Goal: Task Accomplishment & Management: Complete application form

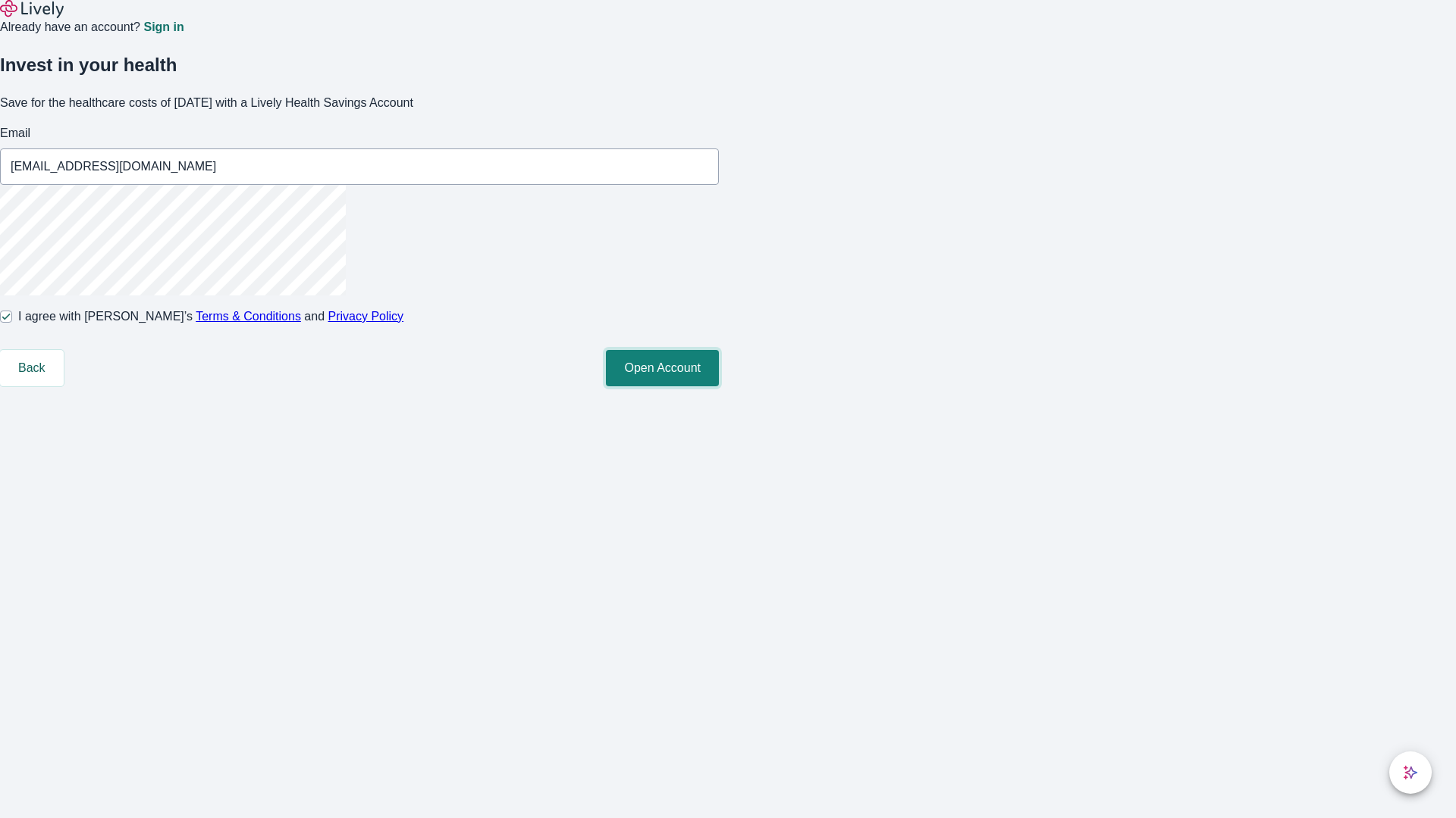
click at [719, 386] on button "Open Account" at bounding box center [662, 368] width 113 height 37
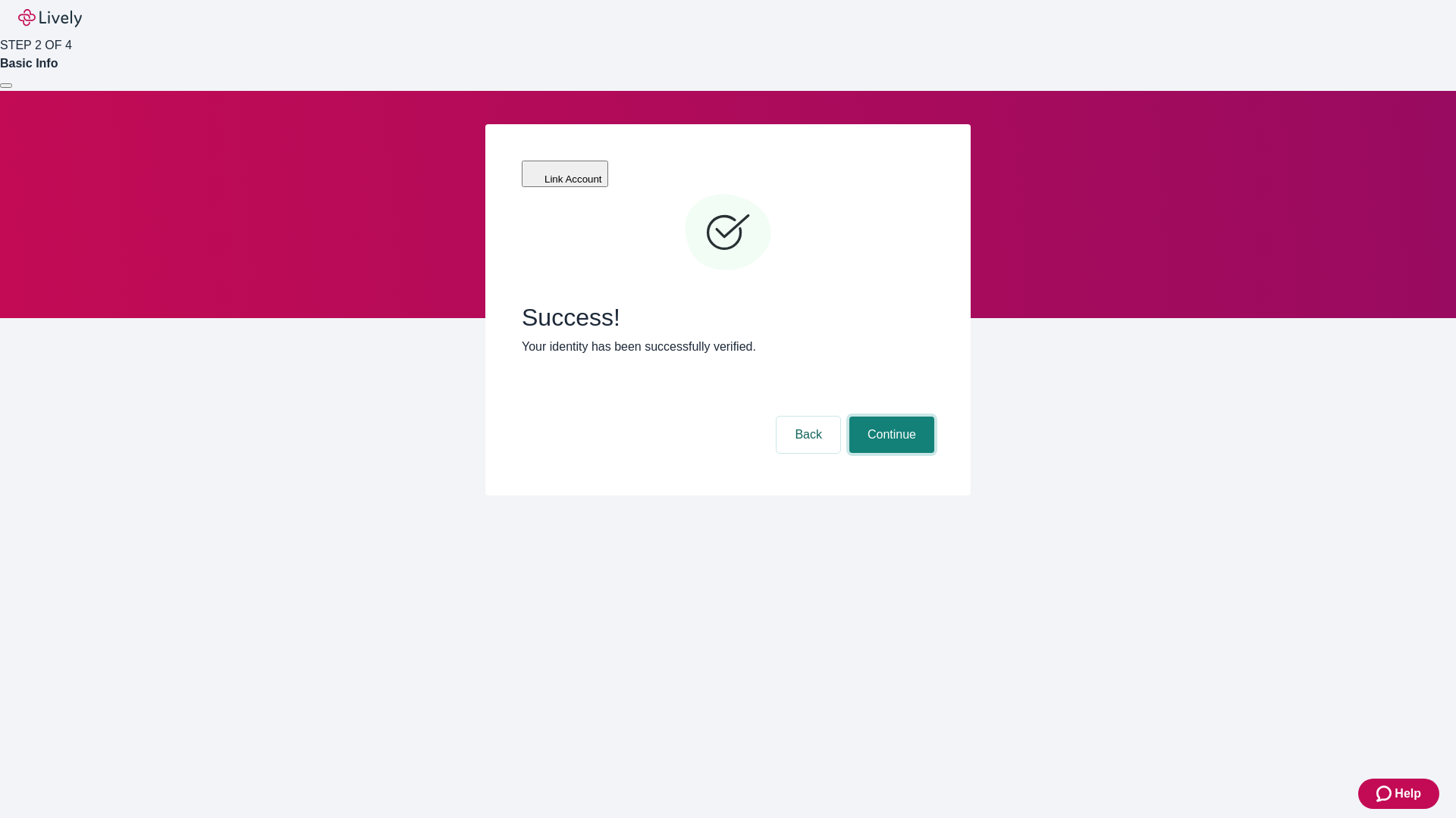
click at [889, 417] on button "Continue" at bounding box center [891, 435] width 84 height 37
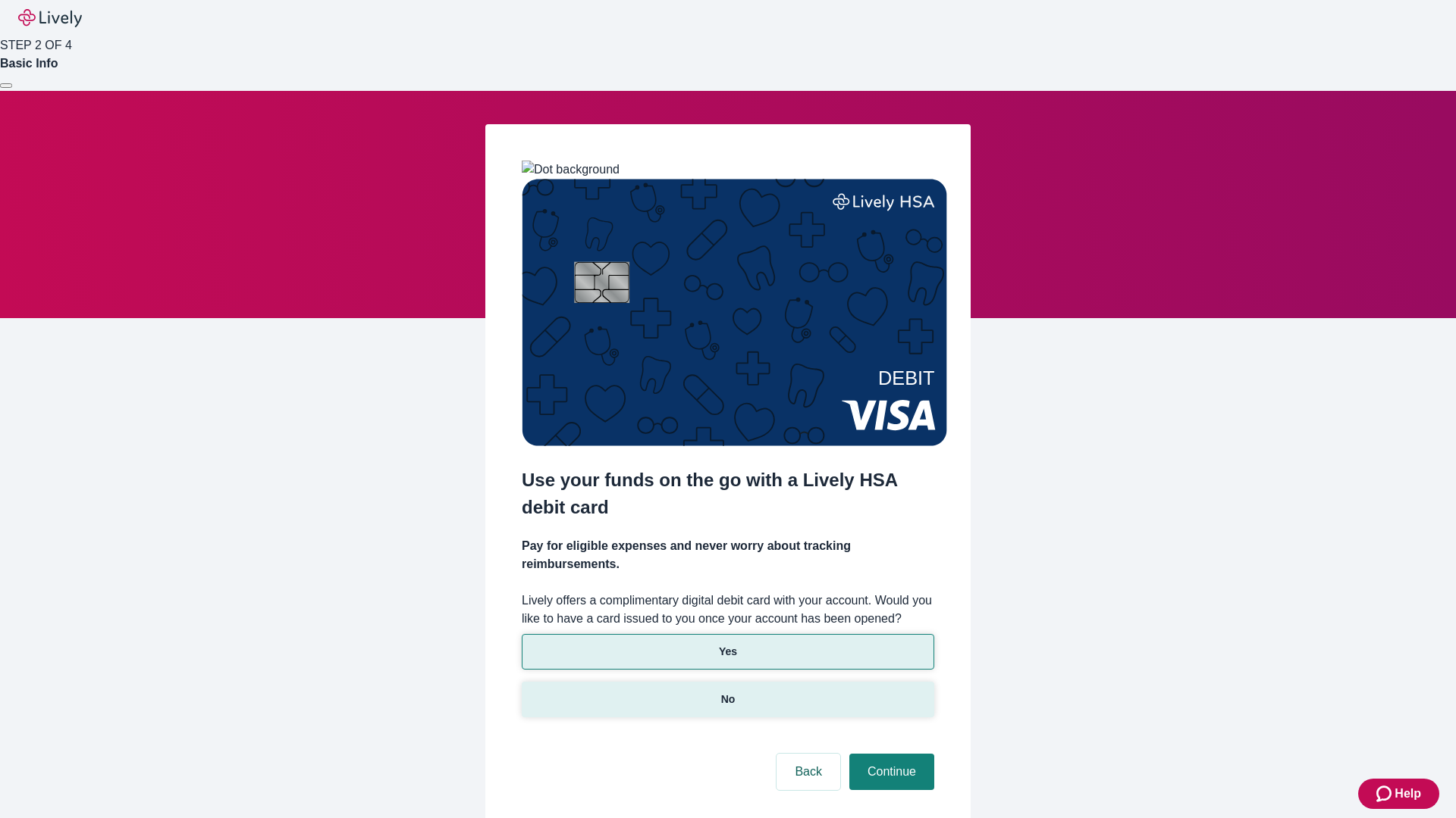
click at [727, 692] on p "No" at bounding box center [728, 699] width 15 height 16
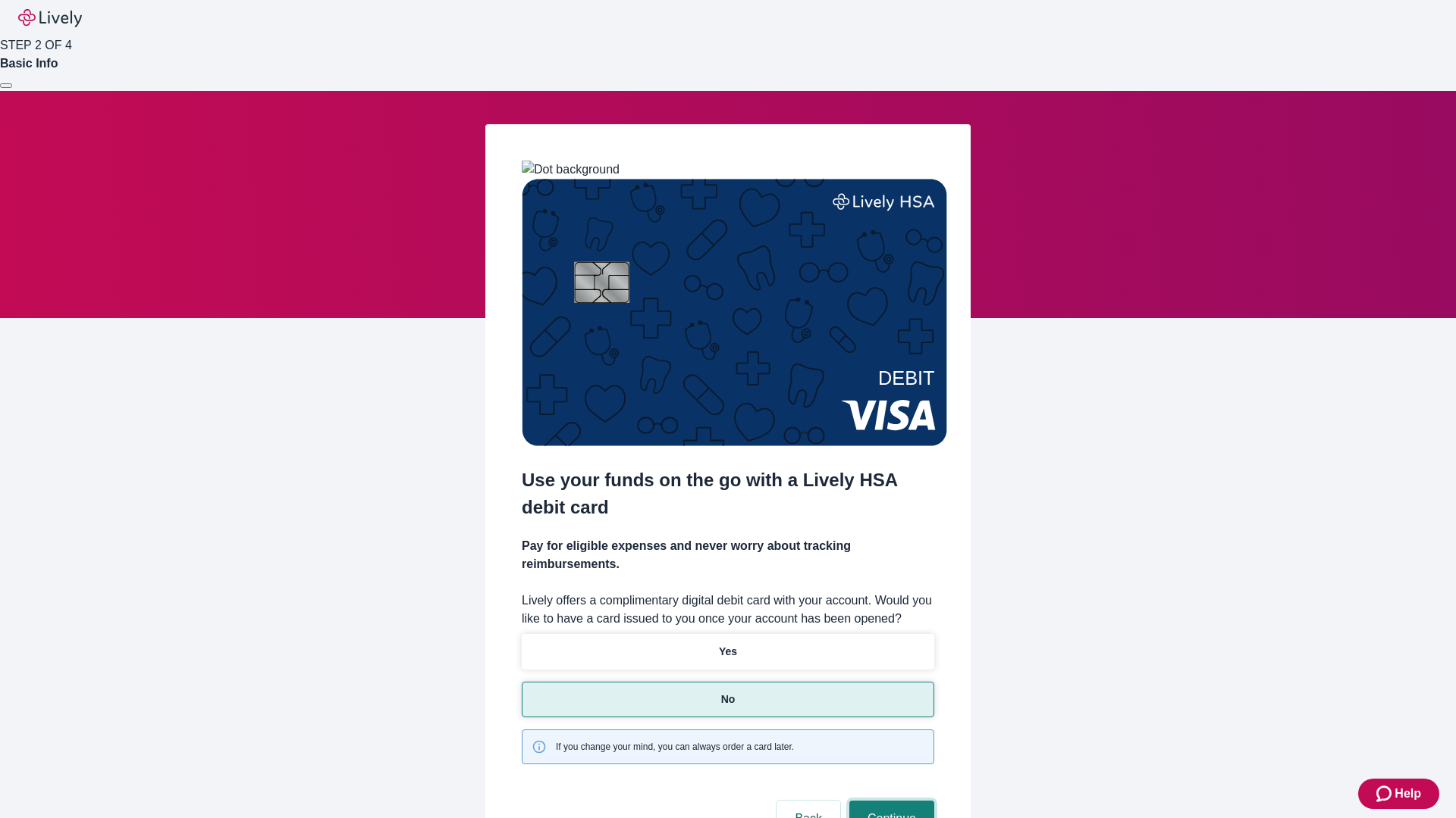
click at [889, 801] on button "Continue" at bounding box center [891, 819] width 84 height 37
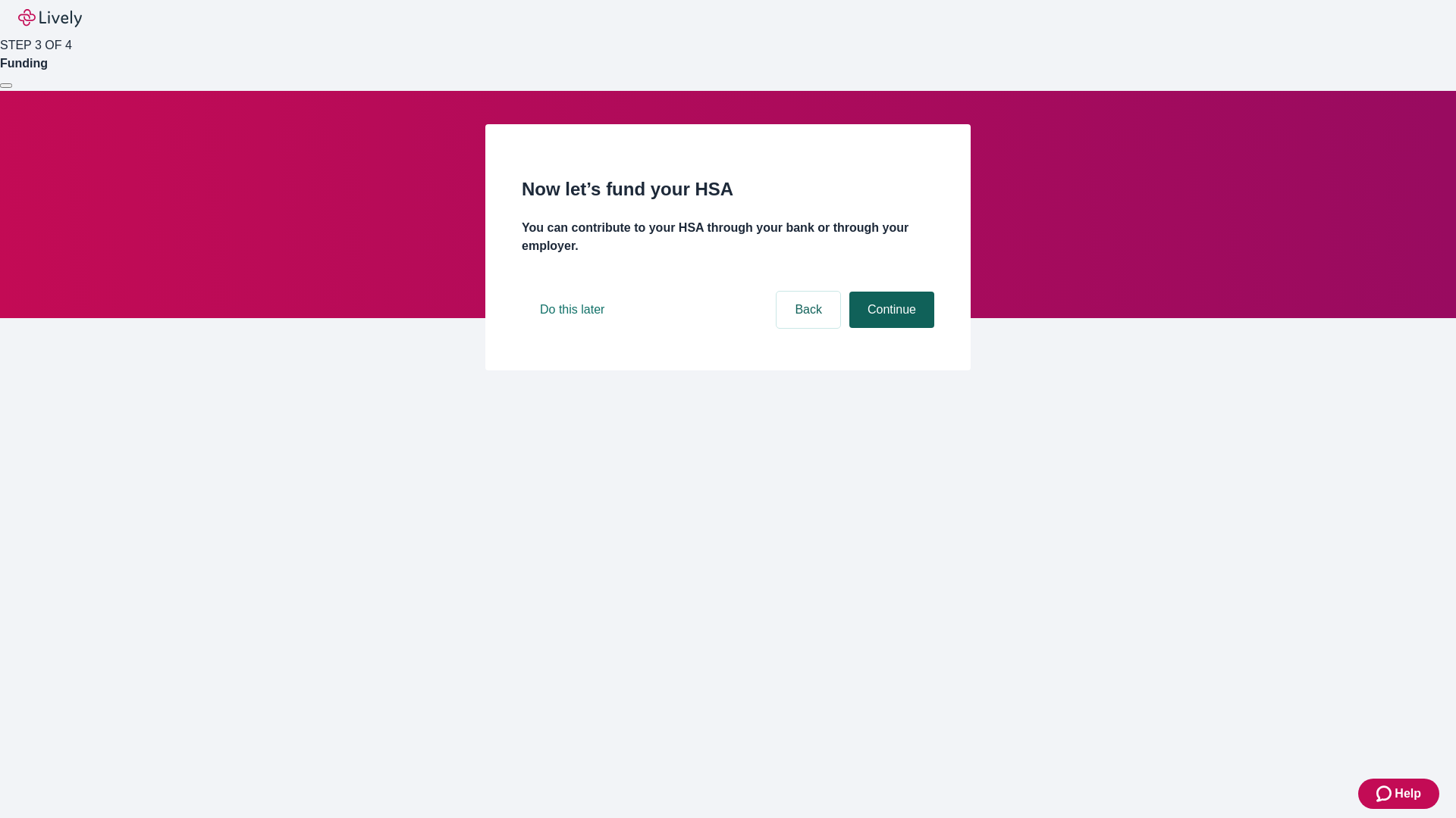
click at [889, 328] on button "Continue" at bounding box center [891, 310] width 84 height 37
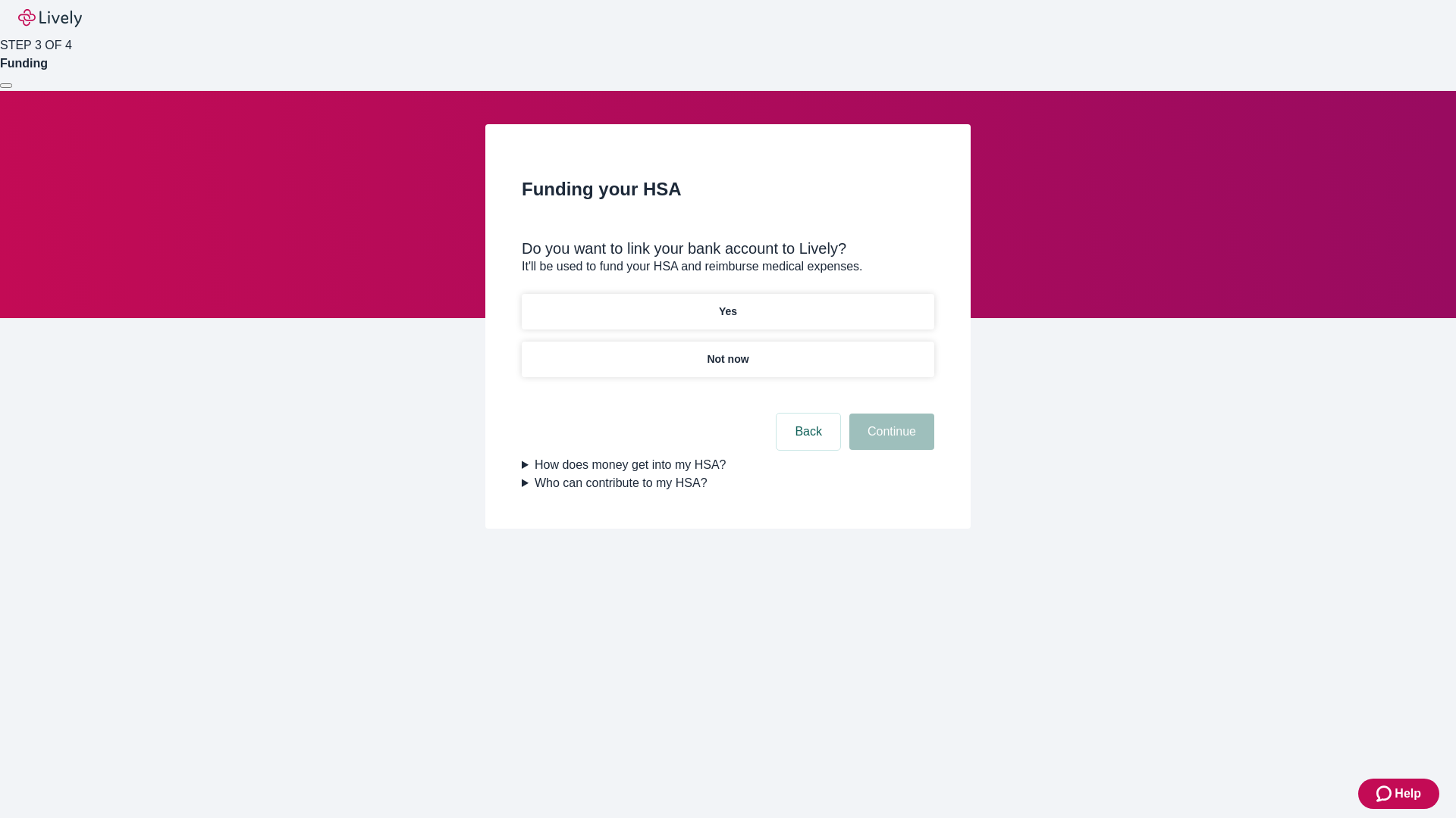
click at [727, 304] on p "Yes" at bounding box center [727, 311] width 18 height 16
click at [889, 414] on button "Continue" at bounding box center [891, 432] width 84 height 37
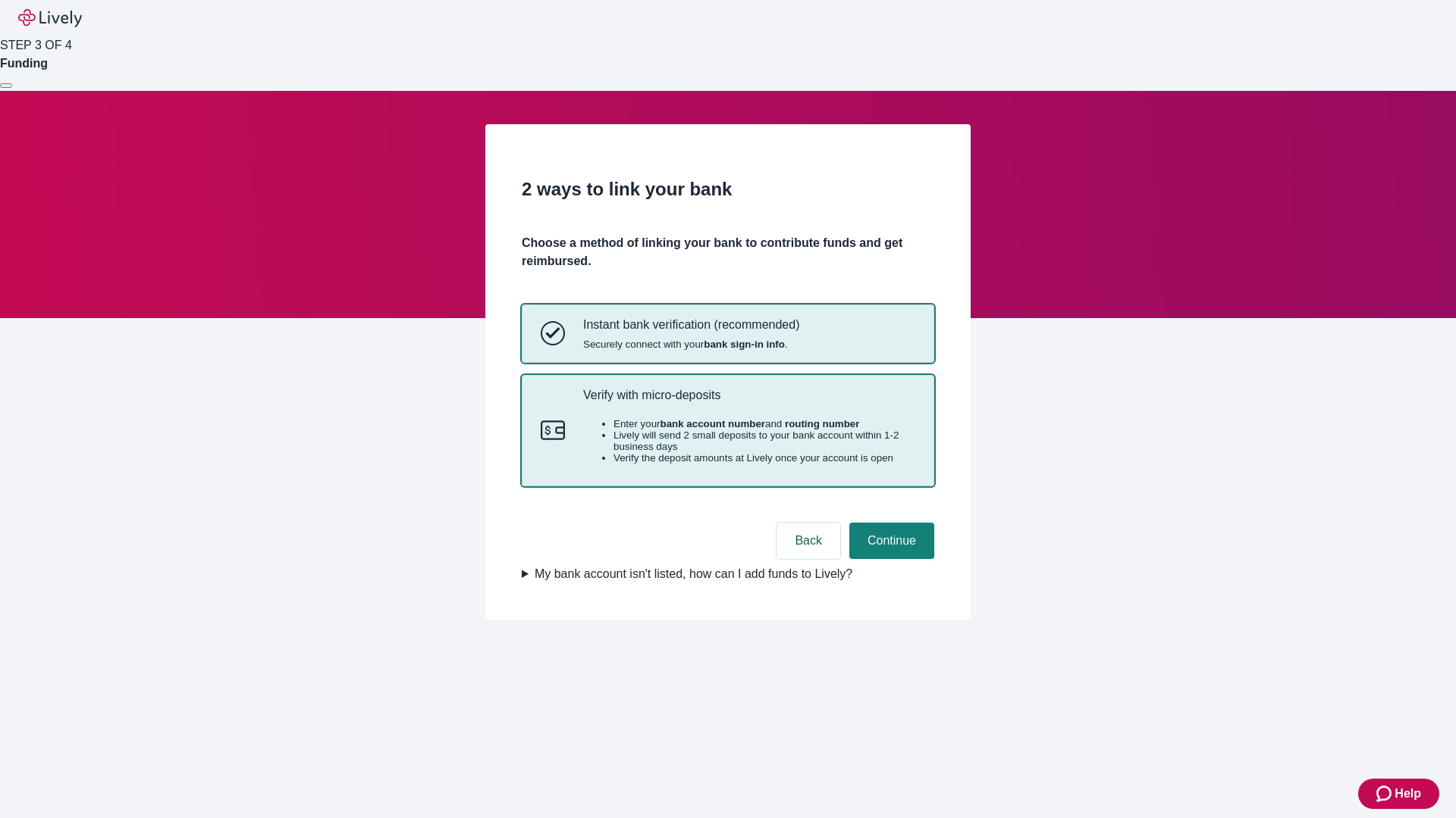
click at [748, 403] on p "Verify with micro-deposits" at bounding box center [748, 395] width 332 height 15
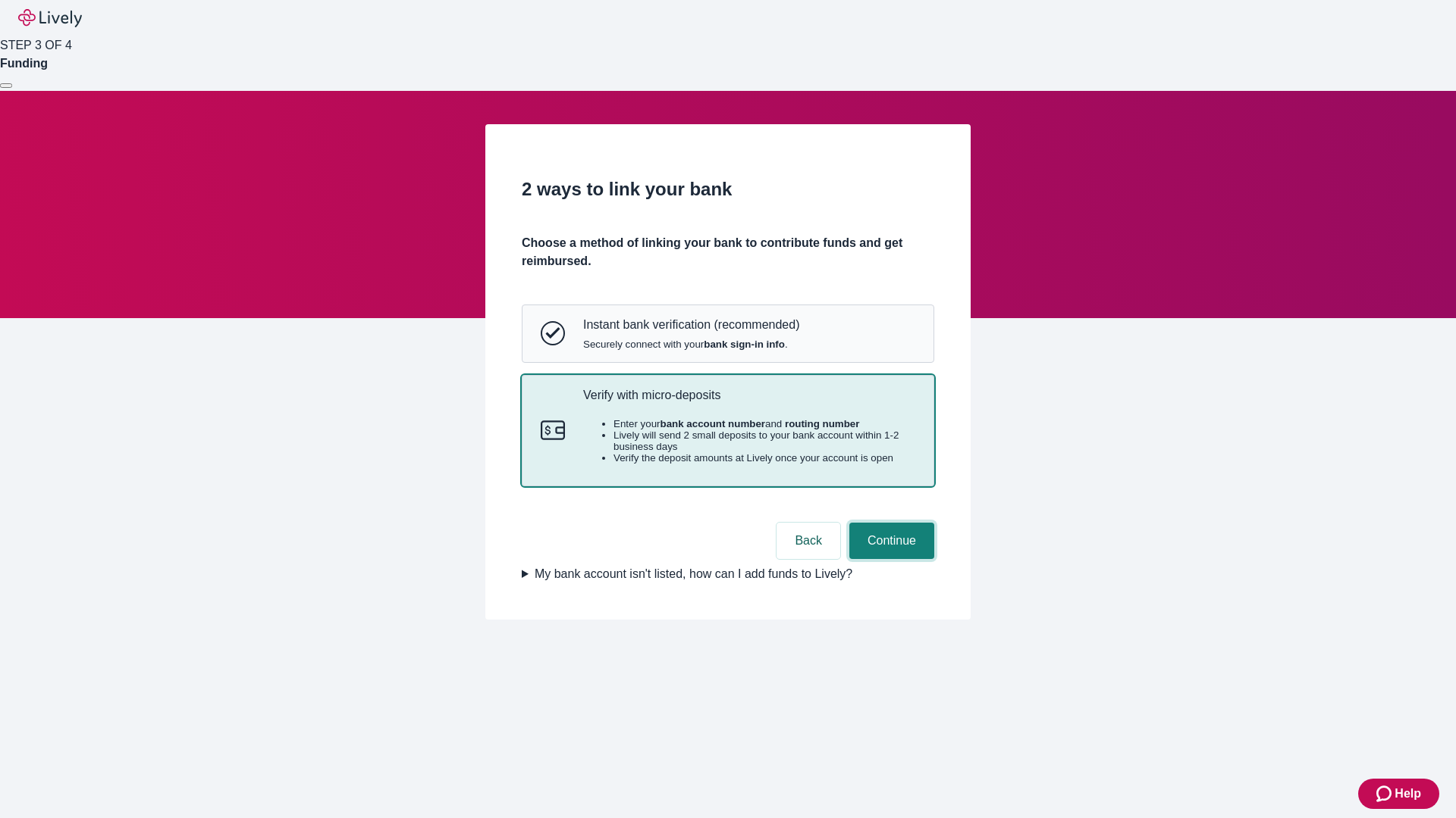
click at [889, 560] on button "Continue" at bounding box center [891, 541] width 84 height 37
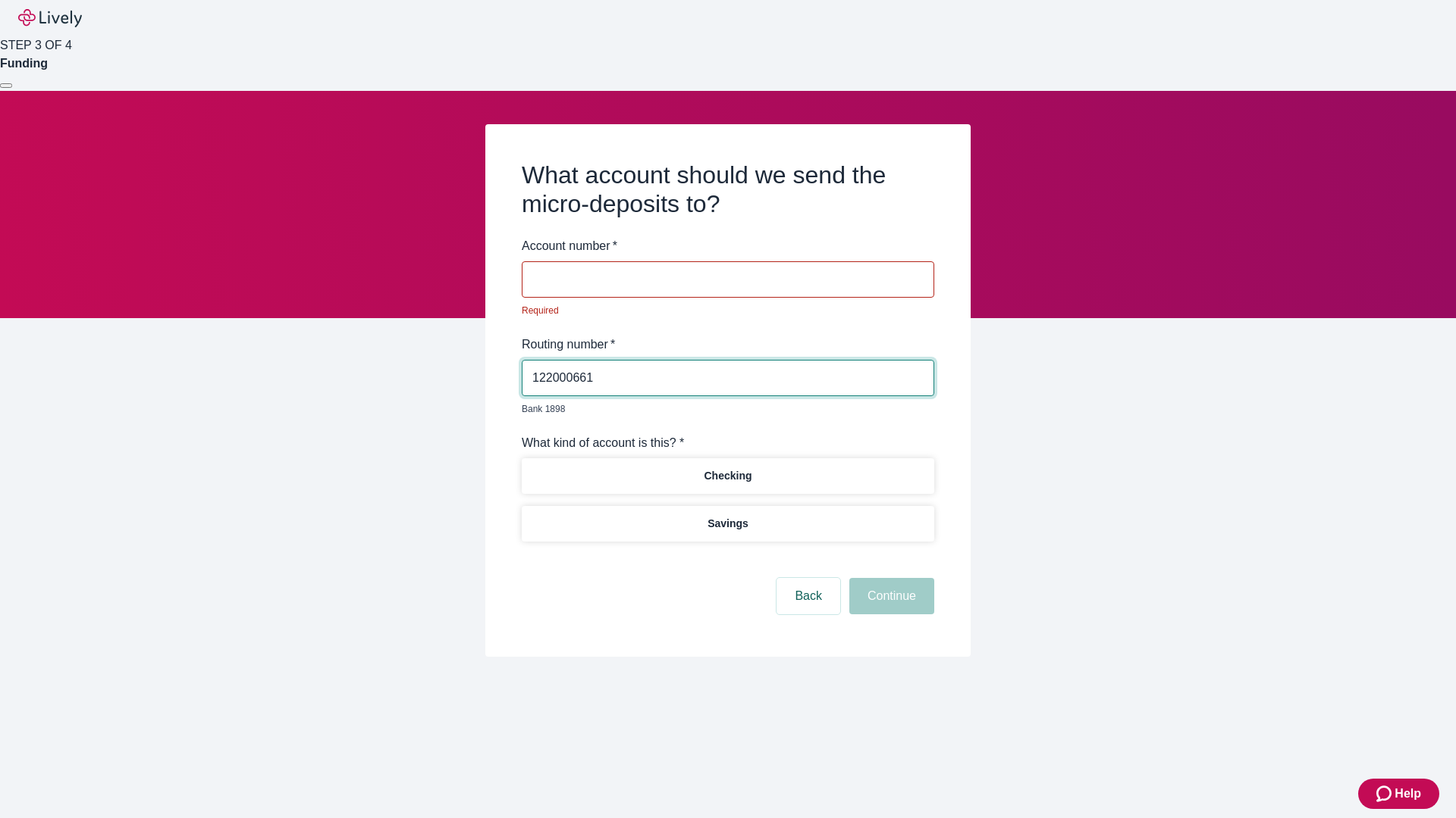
type input "122000661"
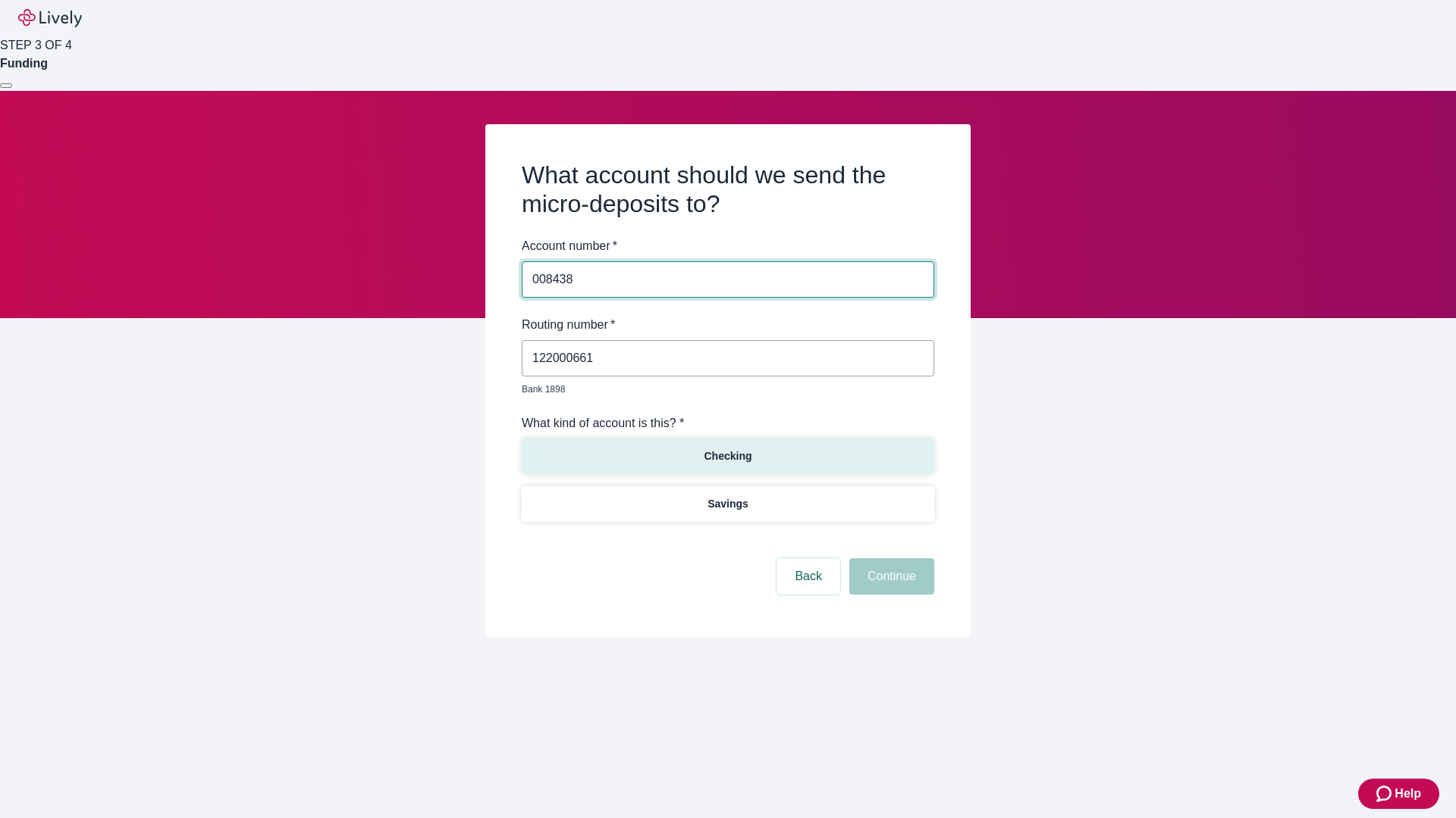
type input "008438"
click at [727, 449] on p "Checking" at bounding box center [727, 456] width 48 height 16
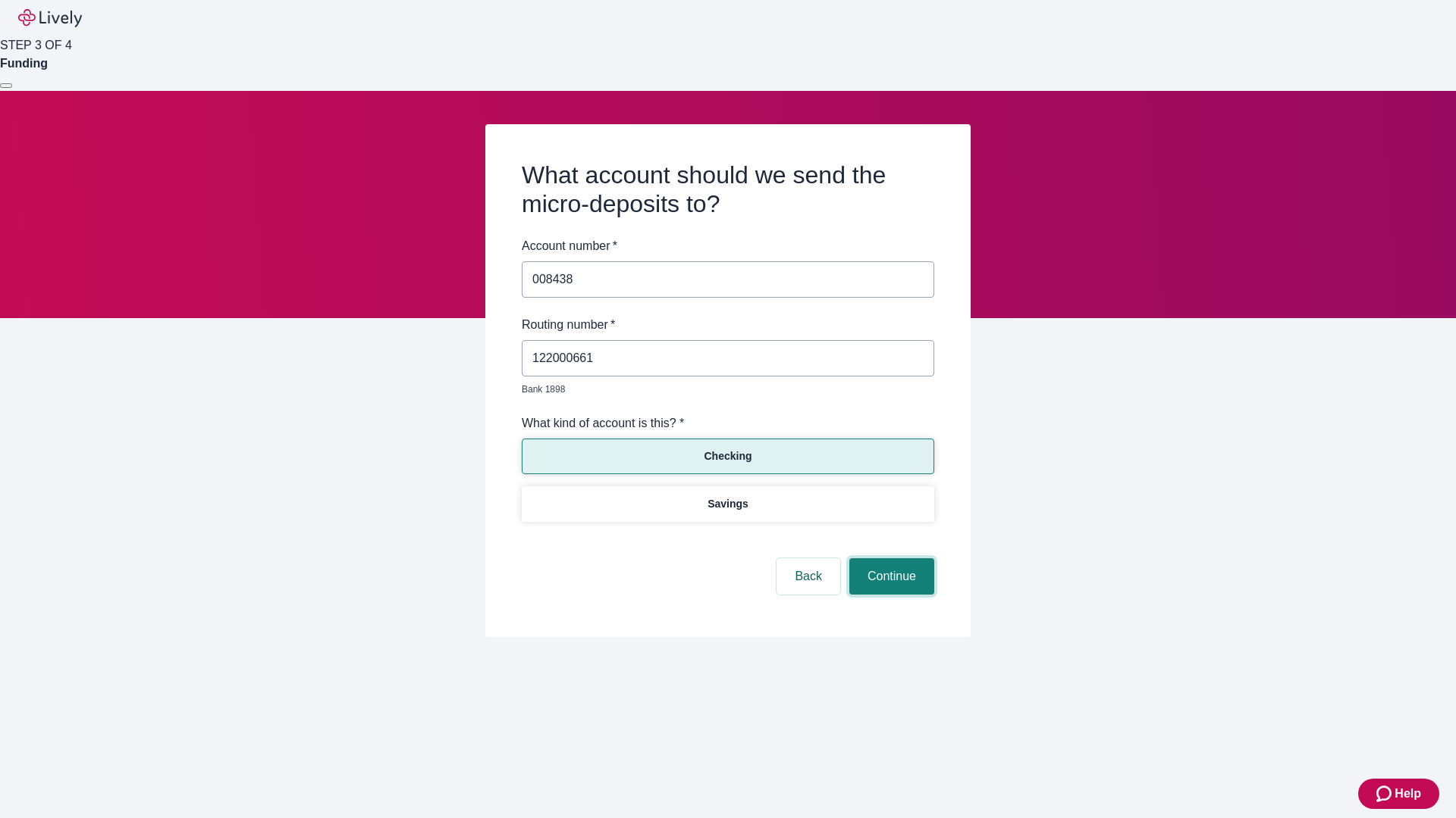
click at [889, 560] on button "Continue" at bounding box center [891, 577] width 84 height 37
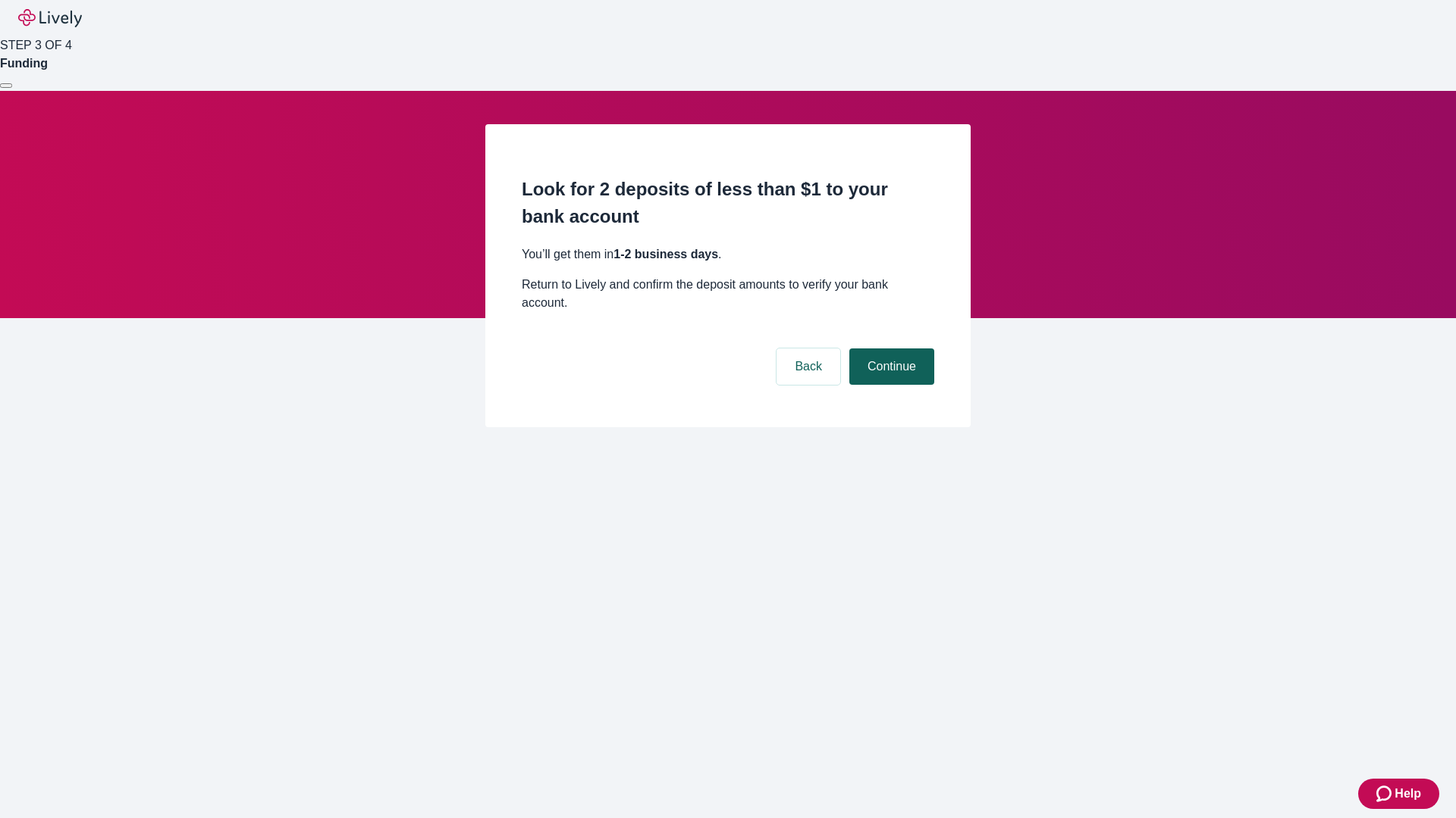
click at [889, 349] on button "Continue" at bounding box center [891, 367] width 84 height 37
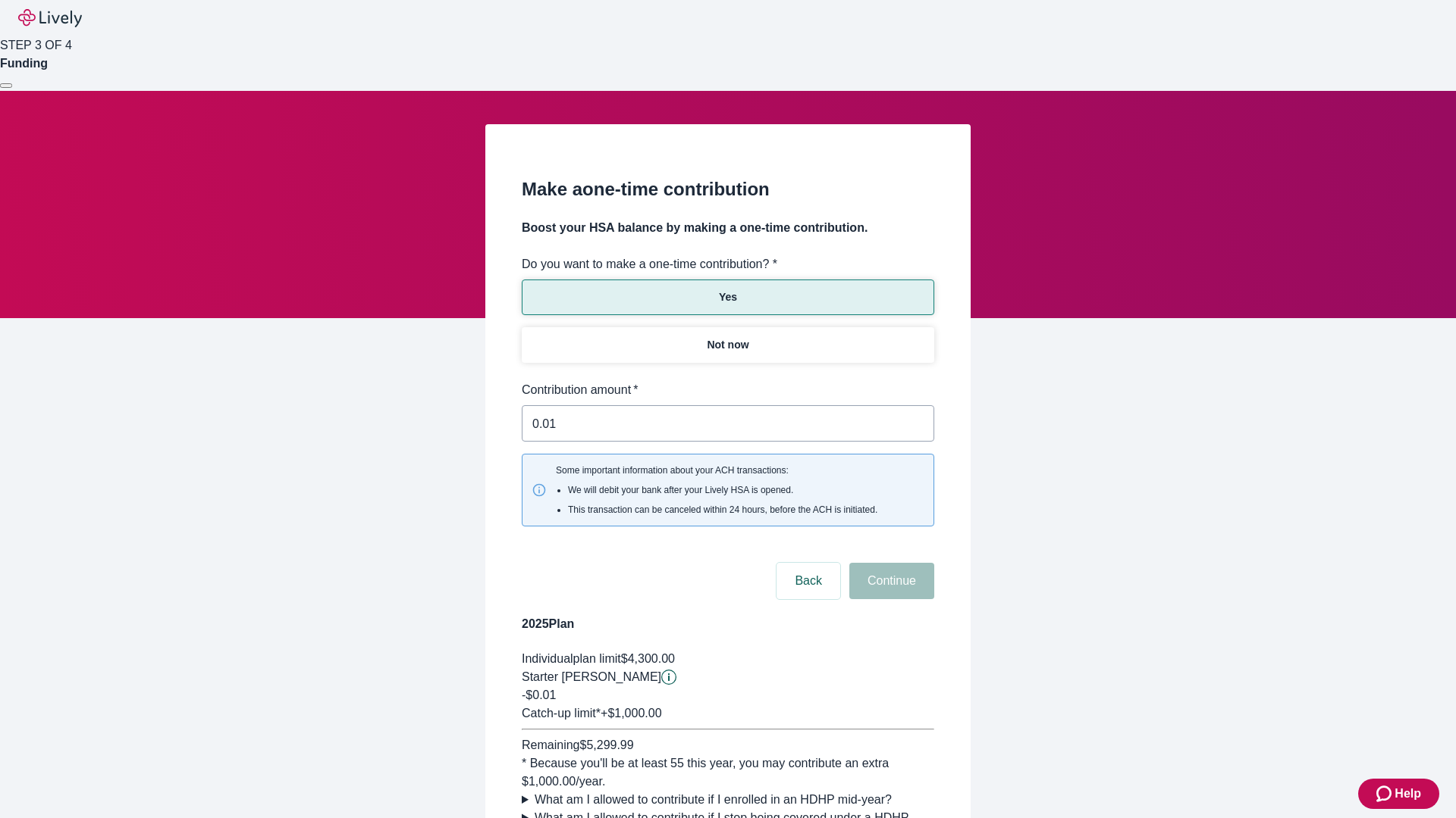
type input "0.01"
click at [889, 563] on button "Continue" at bounding box center [891, 581] width 84 height 37
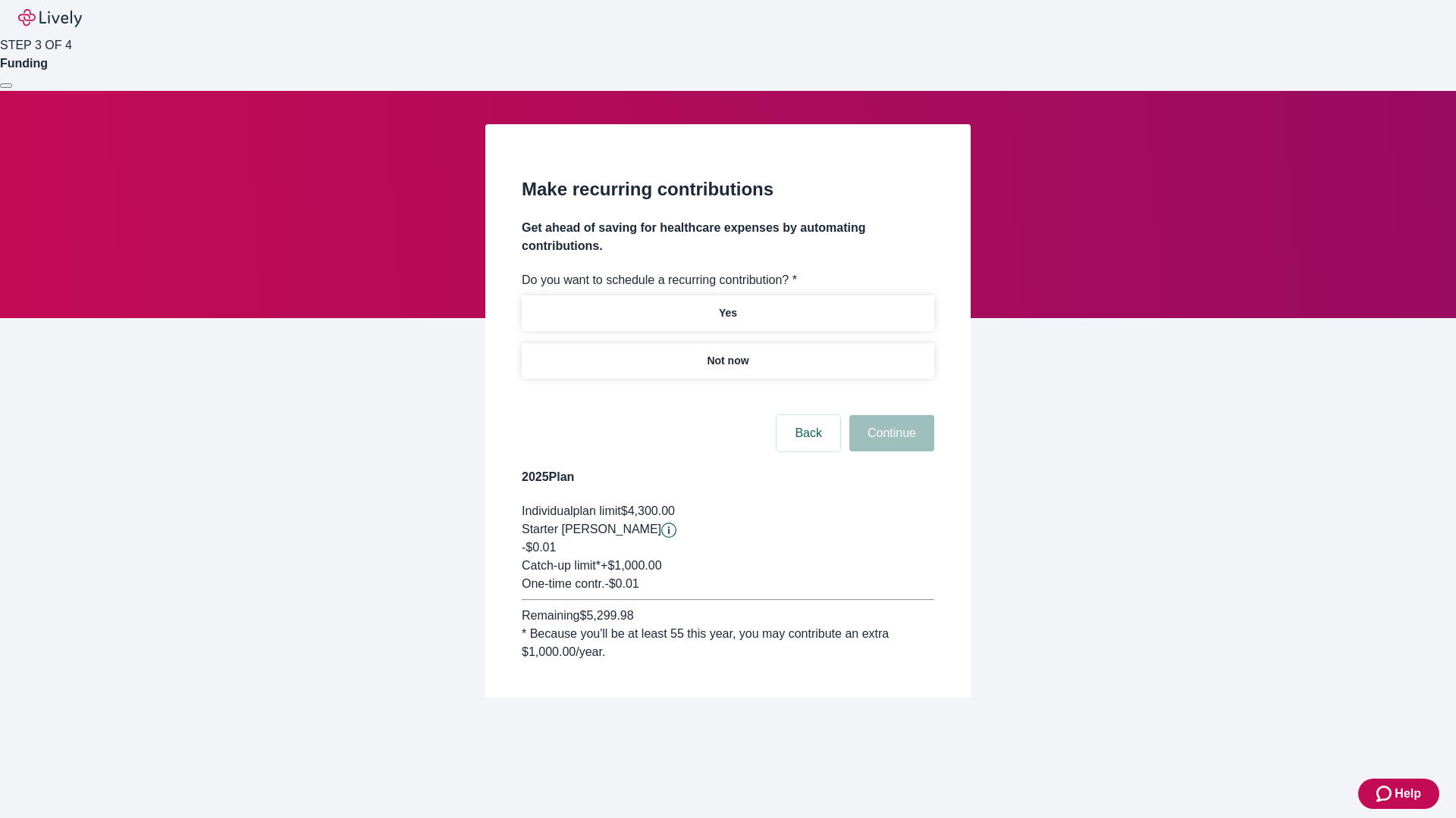
click at [727, 353] on p "Not now" at bounding box center [727, 361] width 42 height 16
click at [889, 415] on button "Continue" at bounding box center [891, 433] width 84 height 37
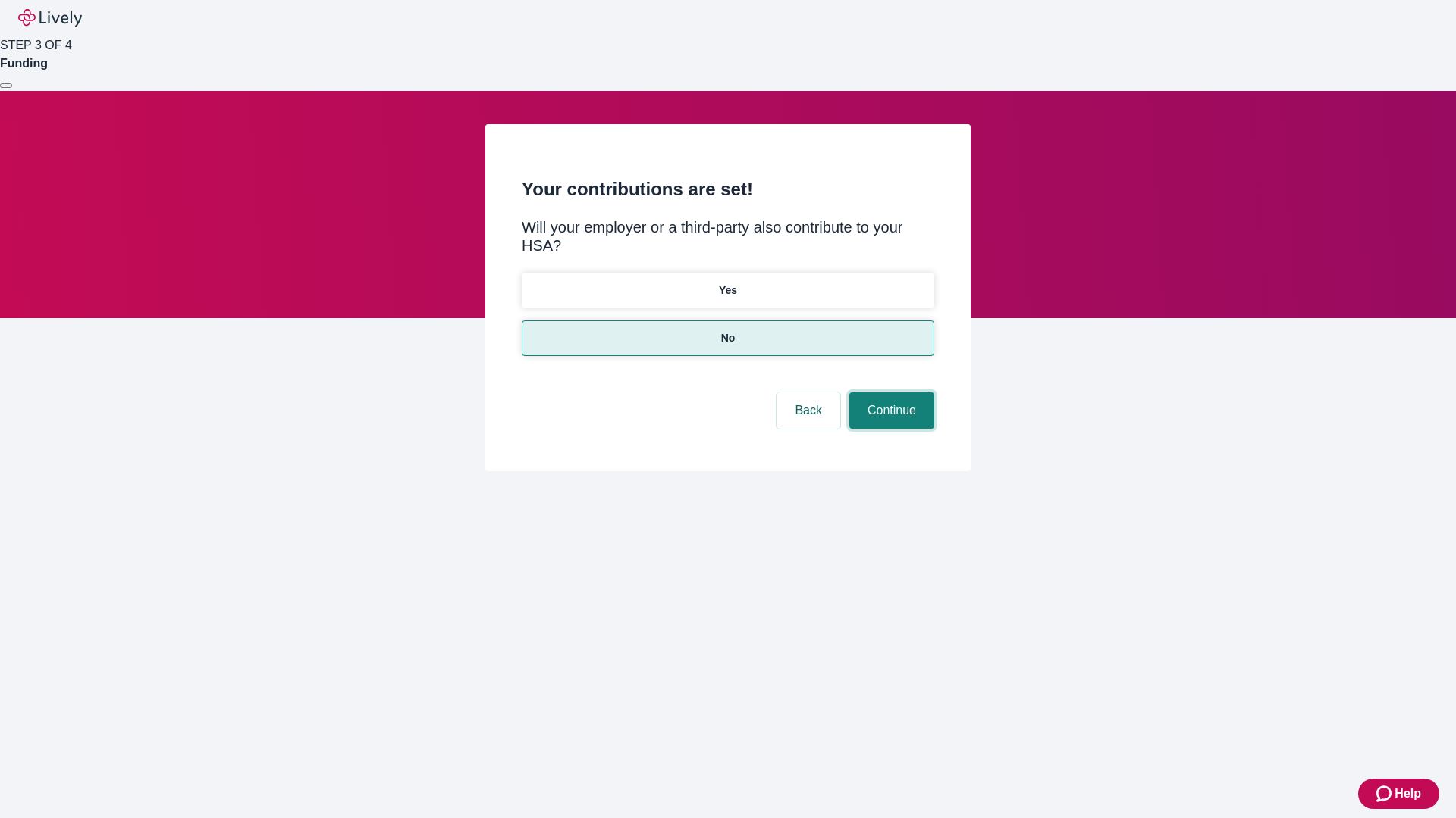
click at [889, 392] on button "Continue" at bounding box center [891, 410] width 84 height 37
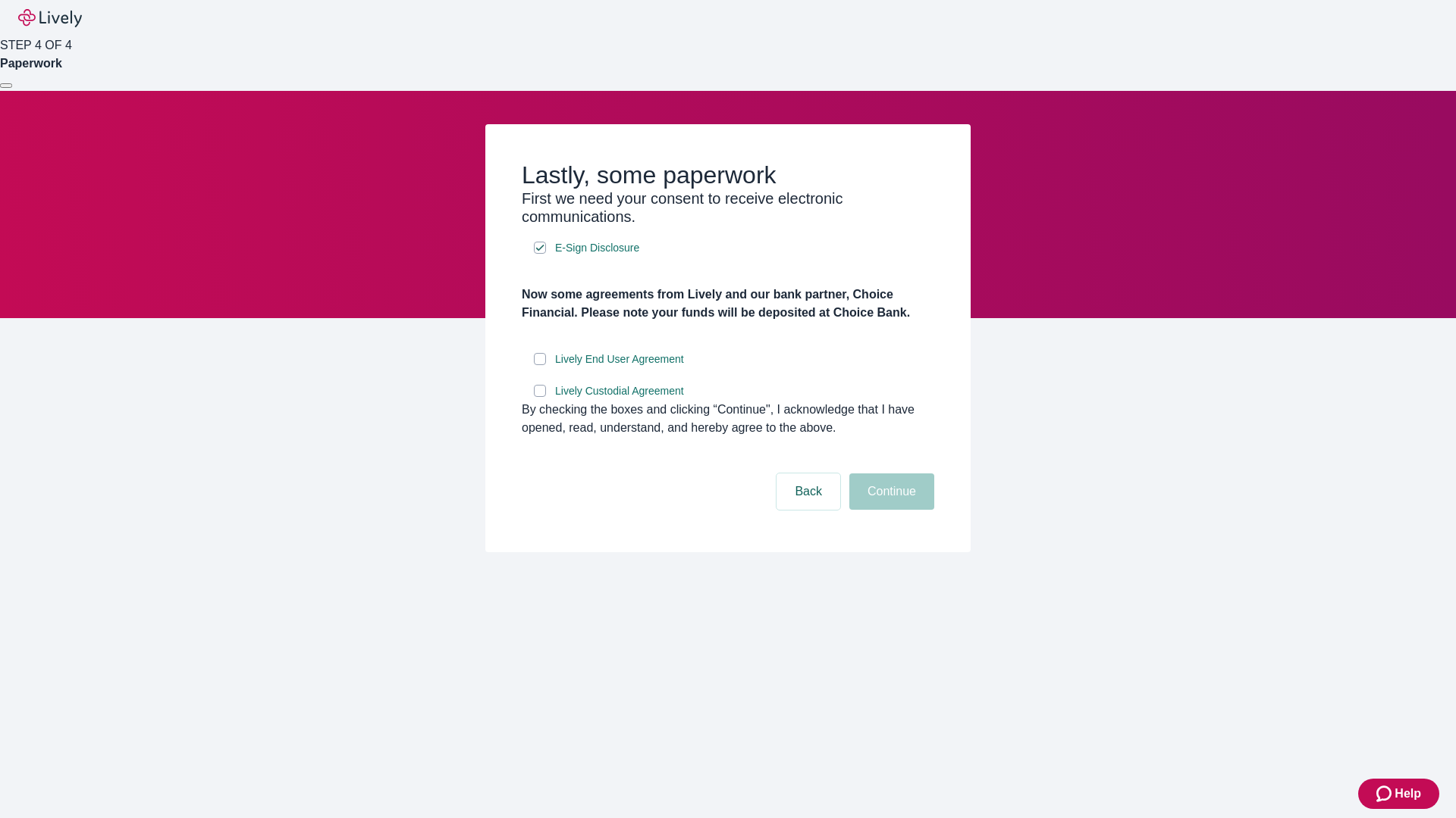
click at [539, 365] on input "Lively End User Agreement" at bounding box center [539, 359] width 12 height 12
checkbox input "true"
click at [539, 397] on input "Lively Custodial Agreement" at bounding box center [539, 391] width 12 height 12
checkbox input "true"
click at [889, 510] on button "Continue" at bounding box center [891, 491] width 84 height 37
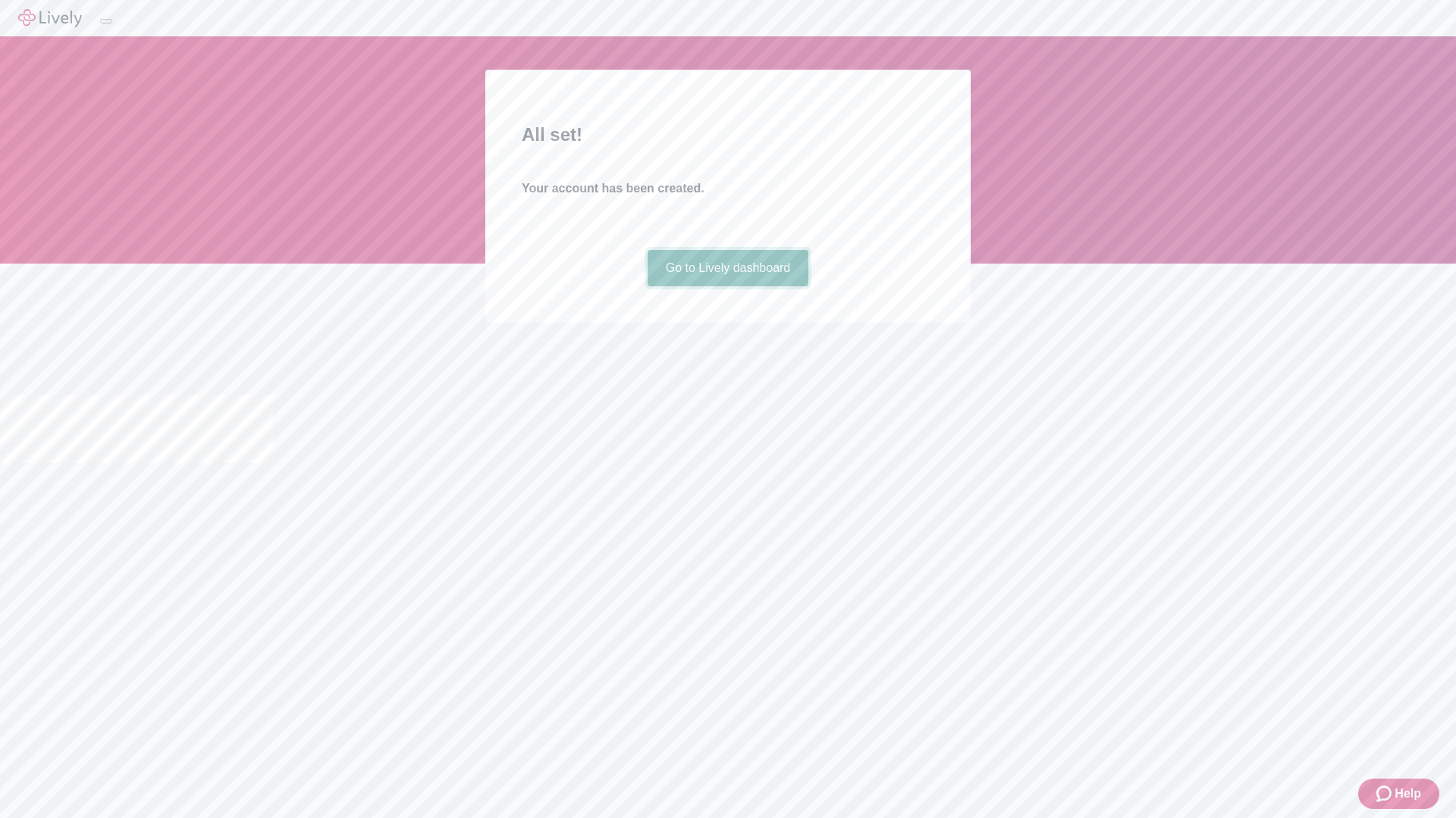
click at [727, 287] on link "Go to Lively dashboard" at bounding box center [728, 268] width 161 height 37
